Goal: Task Accomplishment & Management: Manage account settings

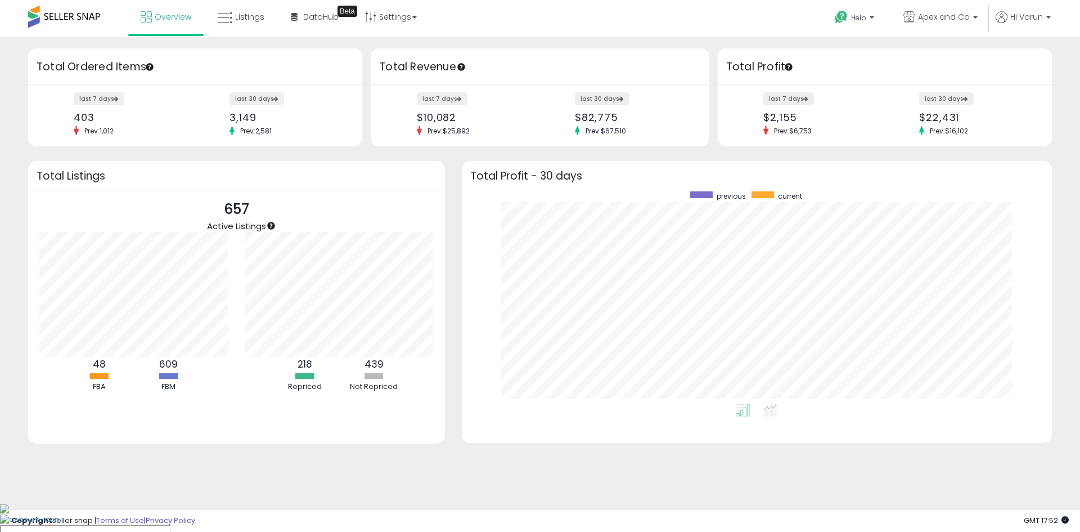
scroll to position [213, 568]
click at [246, 17] on span "Listings" at bounding box center [249, 16] width 29 height 11
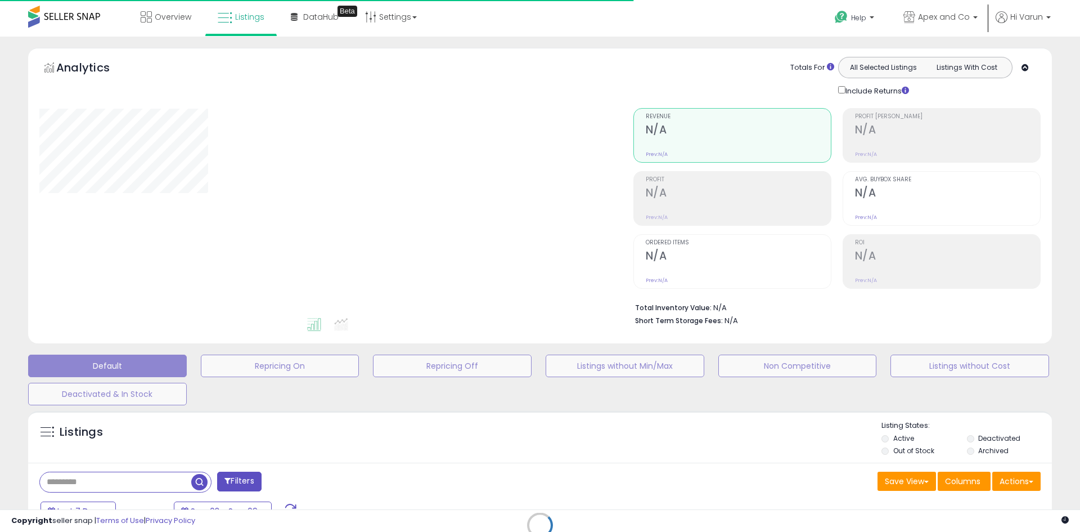
click at [120, 479] on div "Retrieving listings data.." at bounding box center [540, 533] width 1041 height 257
click at [68, 482] on div "Retrieving listings data.." at bounding box center [540, 533] width 1041 height 257
click at [73, 482] on div "Retrieving listings data.." at bounding box center [540, 533] width 1041 height 257
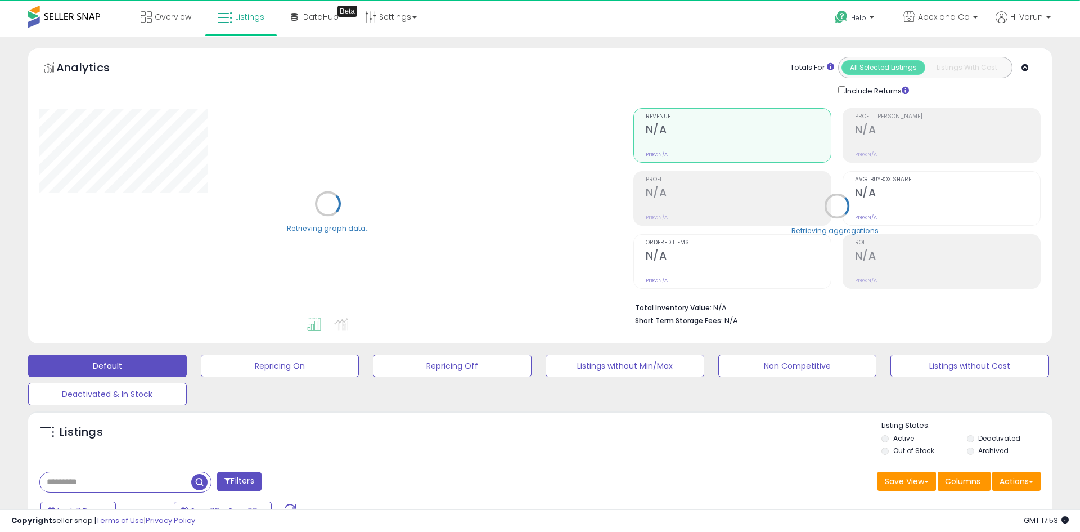
click at [63, 480] on input "text" at bounding box center [115, 482] width 151 height 20
type input "*********"
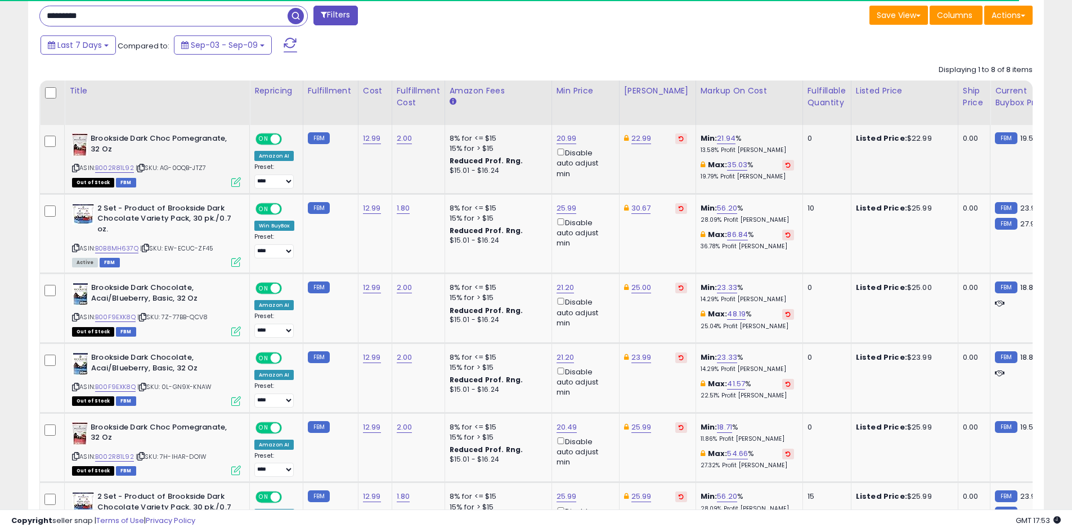
scroll to position [231, 589]
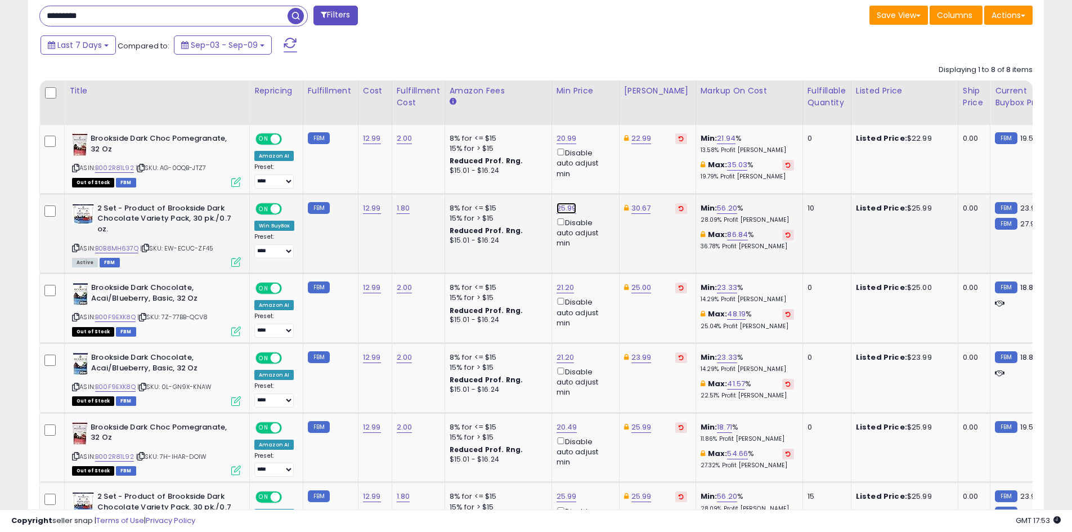
click at [564, 203] on link "25.99" at bounding box center [566, 208] width 20 height 11
type input "*"
type input "*****"
click at [605, 163] on button "submit" at bounding box center [595, 168] width 19 height 17
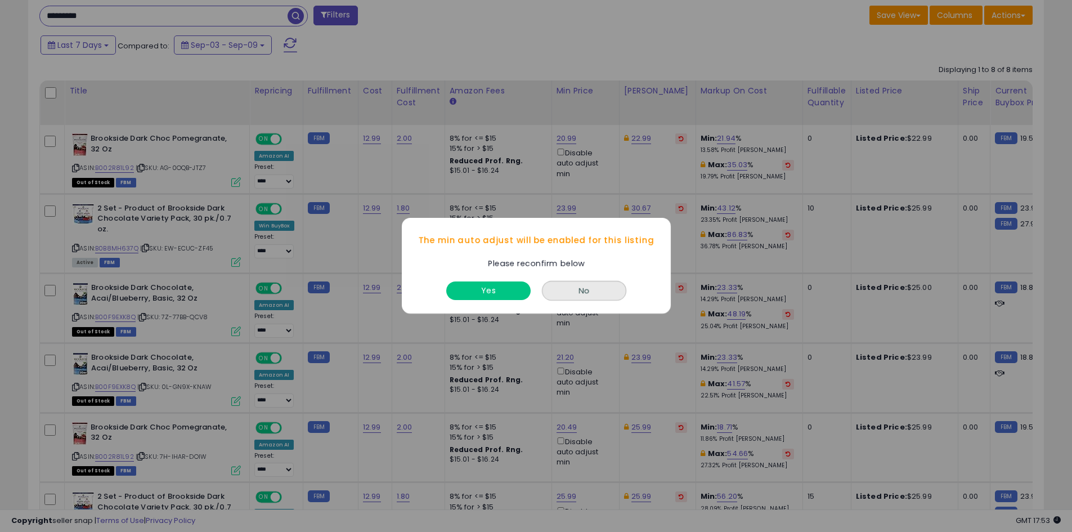
click at [482, 279] on div "Yes" at bounding box center [488, 288] width 90 height 30
click at [481, 289] on button "Yes" at bounding box center [488, 291] width 84 height 19
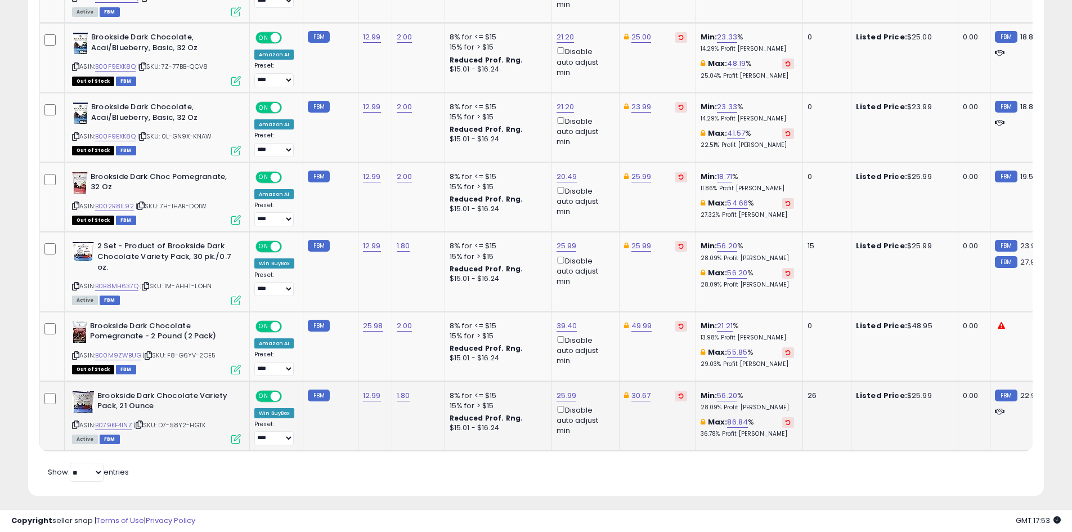
scroll to position [731, 0]
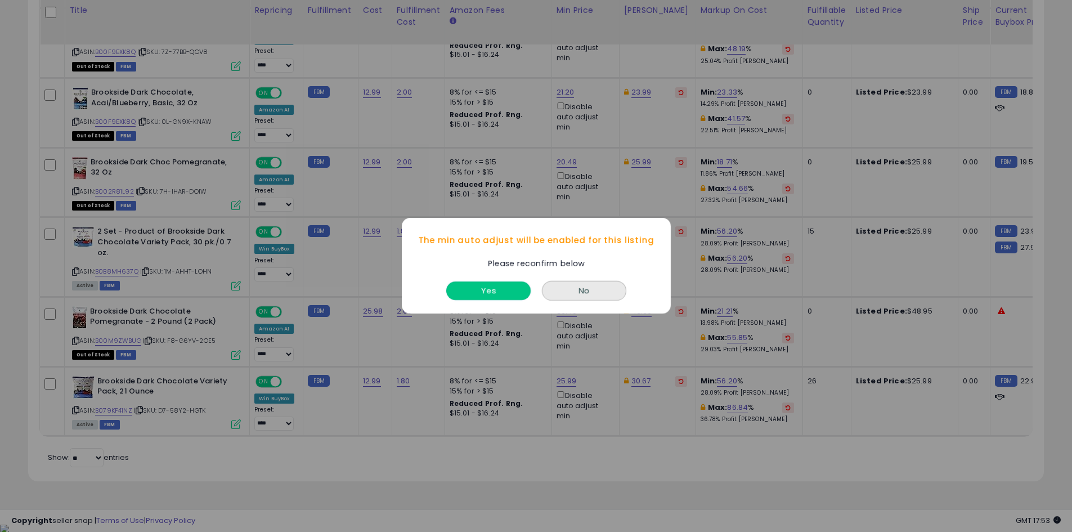
click at [511, 296] on button "Yes" at bounding box center [488, 291] width 84 height 19
click at [511, 292] on td "8% for <= $15 15% for > $15 Reduced Prof. Rng. $15.01 - $16.24" at bounding box center [497, 256] width 107 height 79
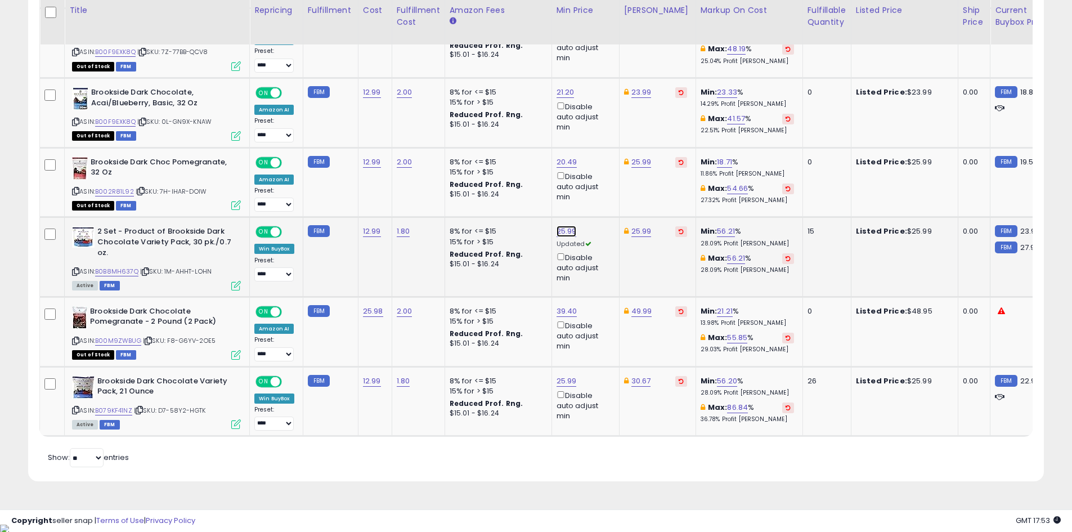
click at [561, 232] on link "25.99" at bounding box center [566, 231] width 20 height 11
type input "*****"
click at [602, 192] on div "*****" at bounding box center [555, 193] width 146 height 20
click at [605, 200] on button "submit" at bounding box center [595, 191] width 19 height 17
click at [568, 379] on link "25.99" at bounding box center [566, 380] width 20 height 11
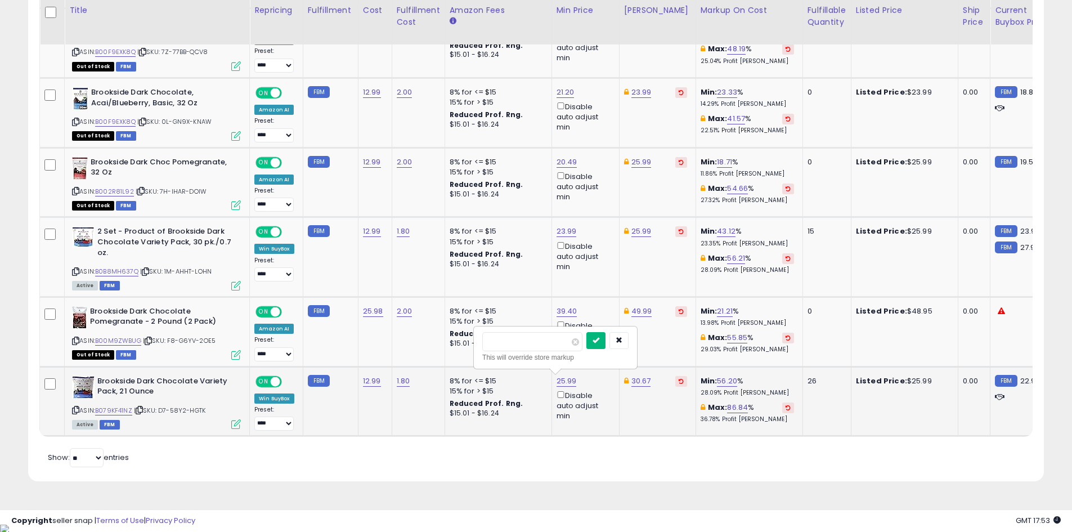
type input "*****"
click at [605, 334] on button "submit" at bounding box center [595, 340] width 19 height 17
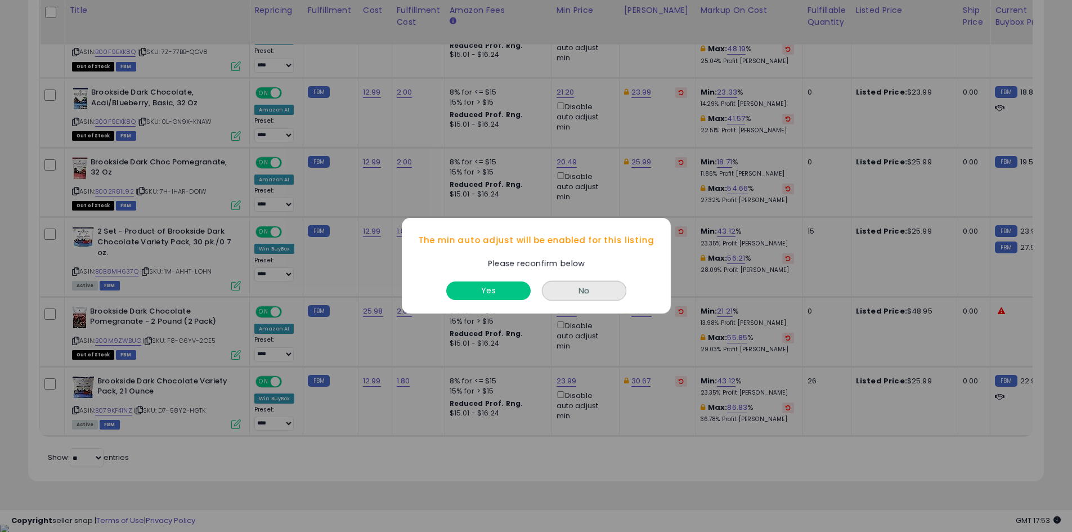
click at [510, 280] on div "Yes" at bounding box center [488, 288] width 90 height 30
click at [505, 295] on button "Yes" at bounding box center [488, 291] width 84 height 19
